Goal: Information Seeking & Learning: Learn about a topic

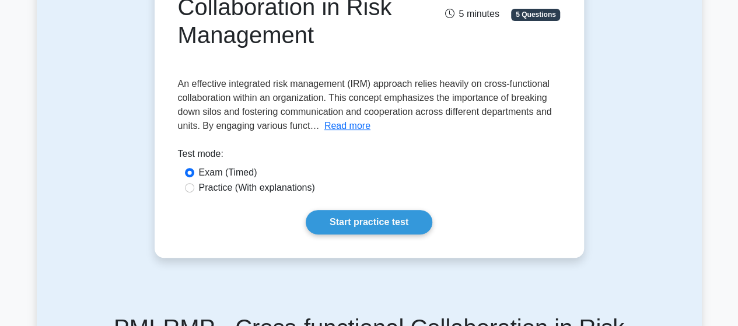
scroll to position [408, 0]
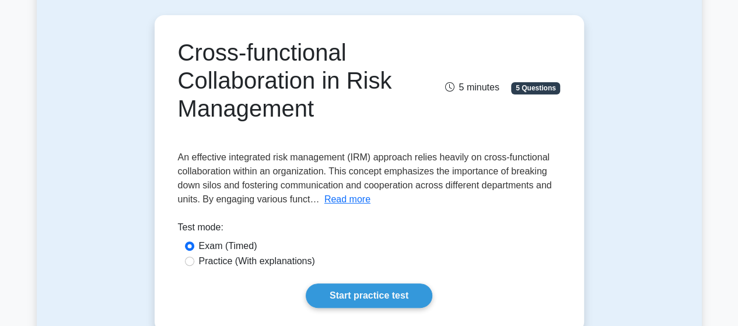
scroll to position [117, 0]
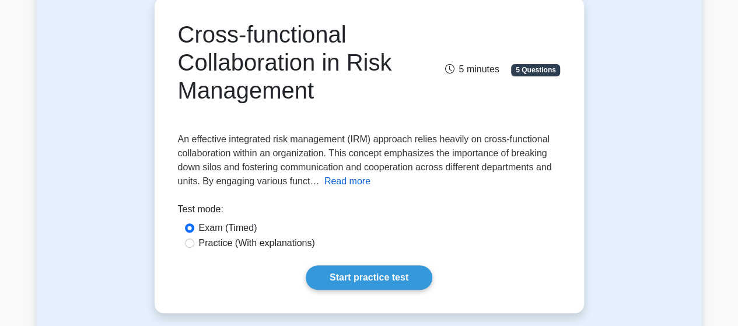
click at [334, 184] on button "Read more" at bounding box center [347, 181] width 46 height 14
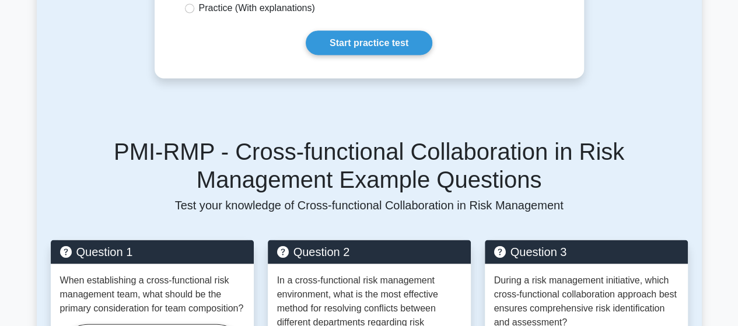
scroll to position [875, 0]
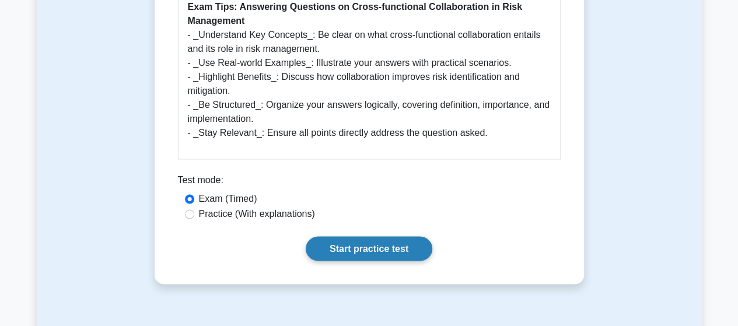
click at [355, 236] on link "Start practice test" at bounding box center [369, 248] width 127 height 24
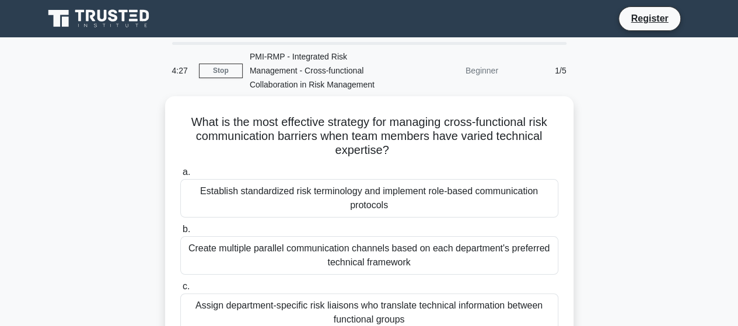
scroll to position [58, 0]
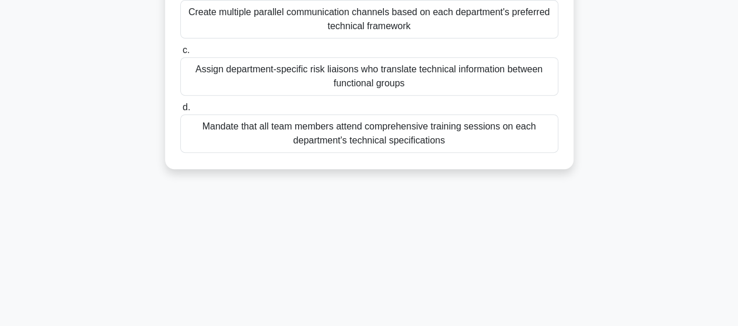
click at [361, 143] on div "Mandate that all team members attend comprehensive training sessions on each de…" at bounding box center [369, 133] width 378 height 38
click at [180, 111] on input "d. Mandate that all team members attend comprehensive training sessions on each…" at bounding box center [180, 108] width 0 height 8
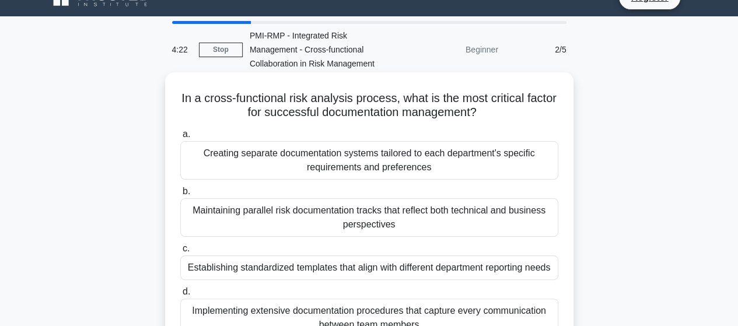
scroll to position [0, 0]
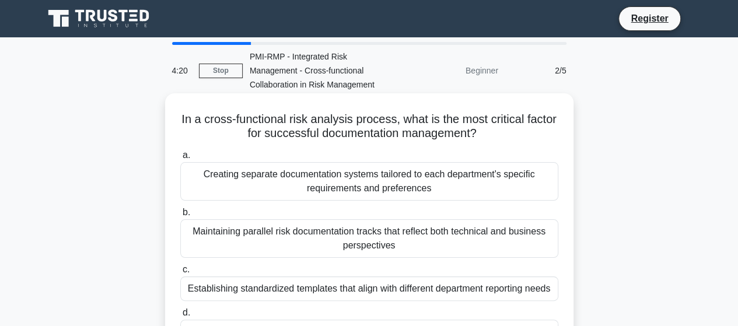
click at [342, 178] on div "Creating separate documentation systems tailored to each department's specific …" at bounding box center [369, 181] width 378 height 38
click at [180, 159] on input "a. Creating separate documentation systems tailored to each department's specif…" at bounding box center [180, 156] width 0 height 8
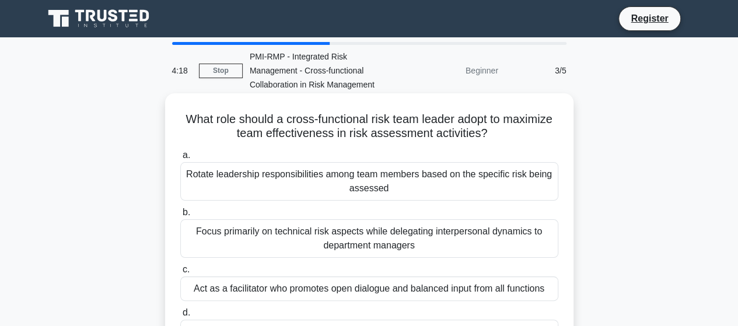
click at [346, 178] on div "Rotate leadership responsibilities among team members based on the specific ris…" at bounding box center [369, 181] width 378 height 38
click at [180, 159] on input "a. Rotate leadership responsibilities among team members based on the specific …" at bounding box center [180, 156] width 0 height 8
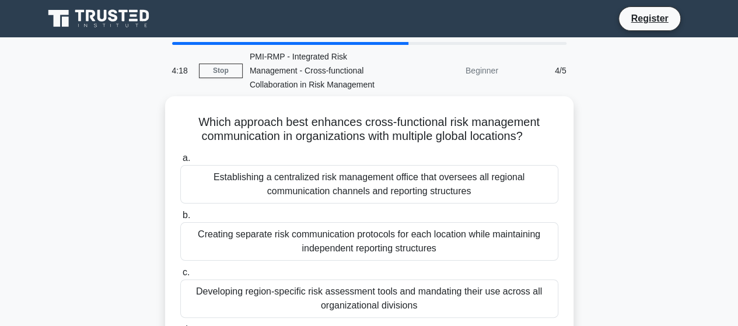
click at [339, 214] on label "b. Creating separate risk communication protocols for each location while maint…" at bounding box center [369, 234] width 378 height 52
click at [180, 214] on input "b. Creating separate risk communication protocols for each location while maint…" at bounding box center [180, 216] width 0 height 8
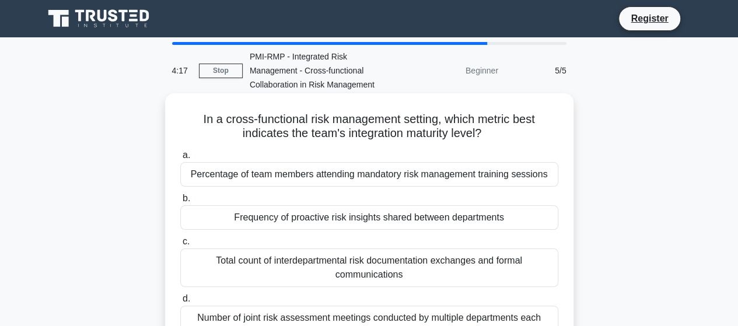
click at [365, 181] on div "Percentage of team members attending mandatory risk management training sessions" at bounding box center [369, 174] width 378 height 24
click at [180, 159] on input "a. Percentage of team members attending mandatory risk management training sess…" at bounding box center [180, 156] width 0 height 8
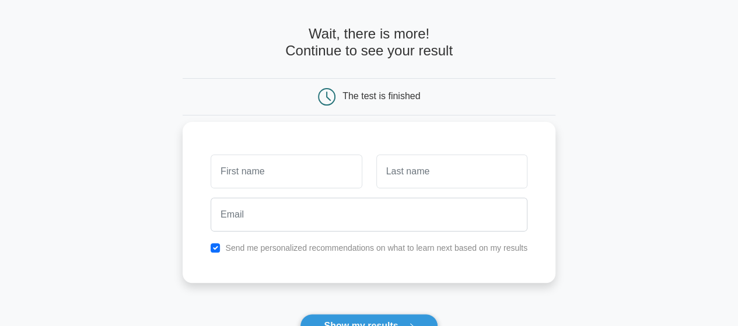
scroll to position [58, 0]
